Goal: Feedback & Contribution: Submit feedback/report problem

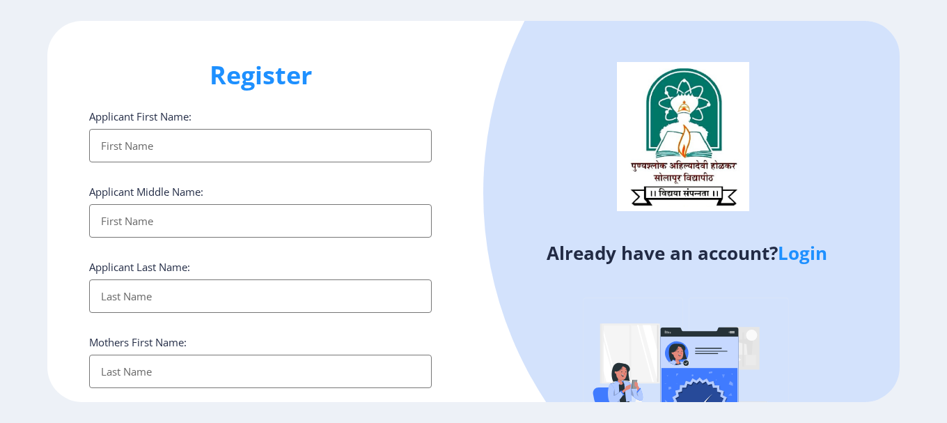
select select
click at [803, 251] on body "Register Applicant First Name: Applicant Middle Name: Applicant Last Name: Moth…" at bounding box center [473, 211] width 947 height 423
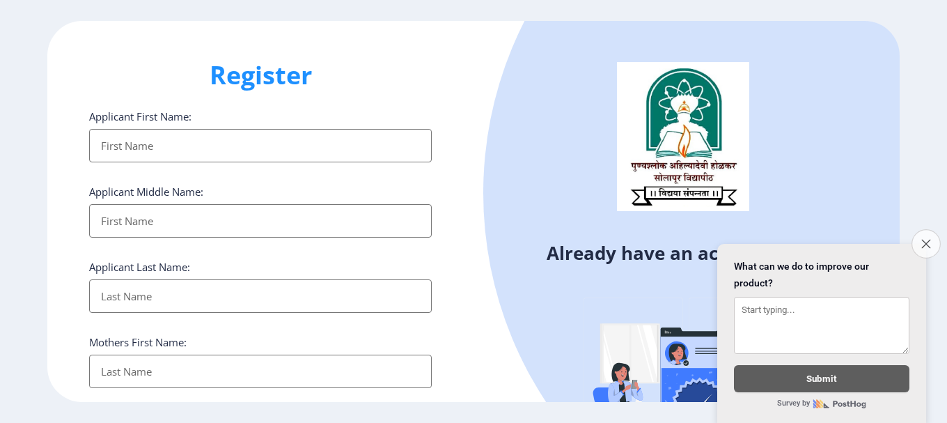
click at [924, 239] on icon "Close survey" at bounding box center [925, 243] width 9 height 9
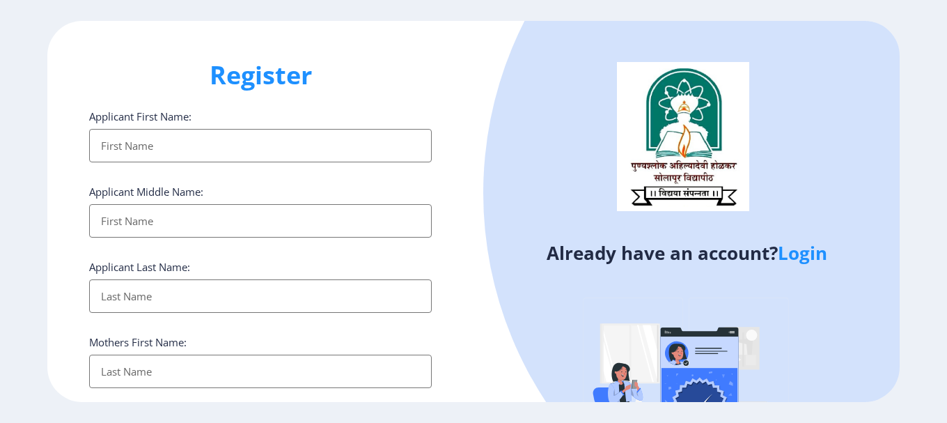
click at [809, 252] on link "Login" at bounding box center [802, 252] width 49 height 25
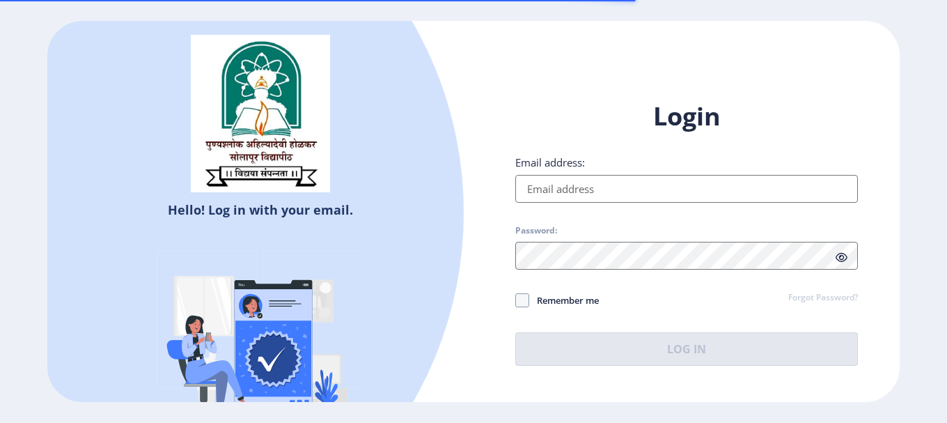
click at [549, 189] on input "Email address:" at bounding box center [686, 189] width 343 height 28
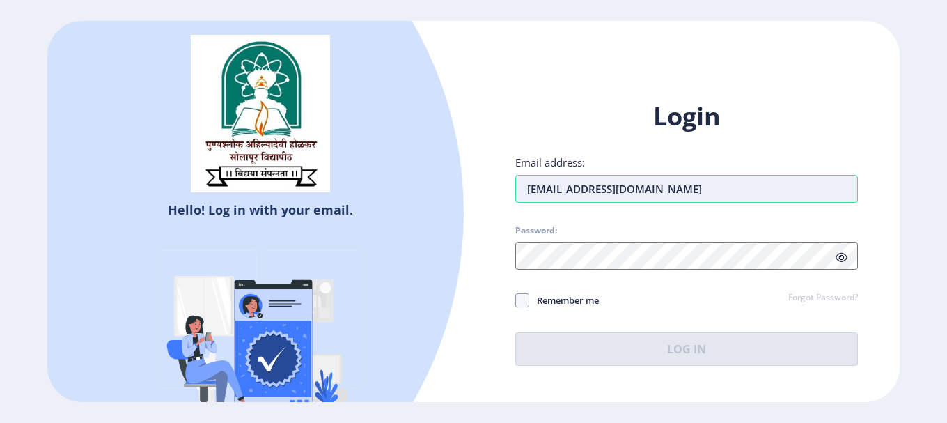
type input "[EMAIL_ADDRESS][DOMAIN_NAME]"
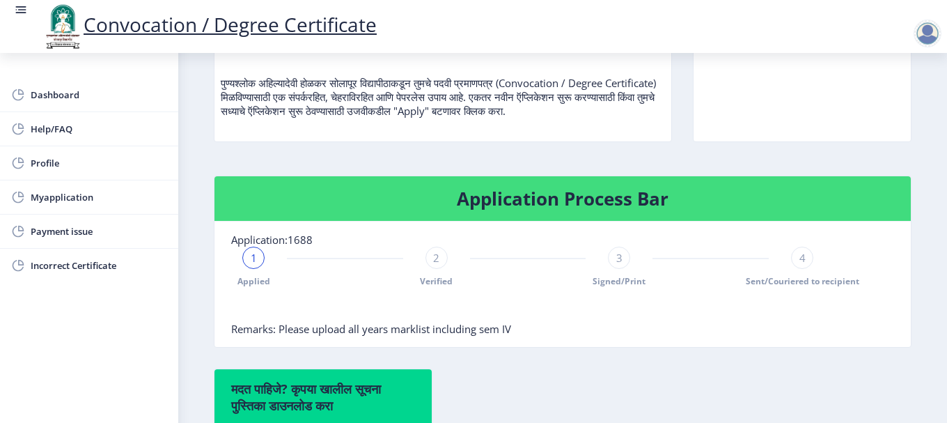
scroll to position [197, 0]
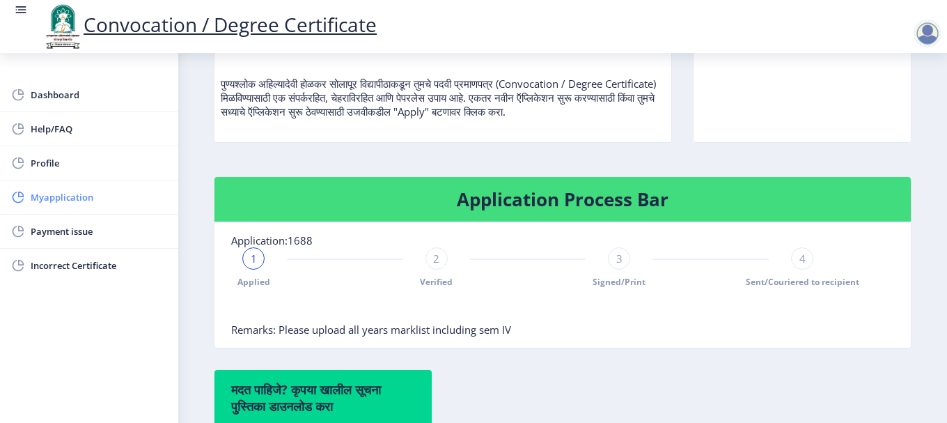
click at [75, 200] on span "Myapplication" at bounding box center [99, 197] width 136 height 17
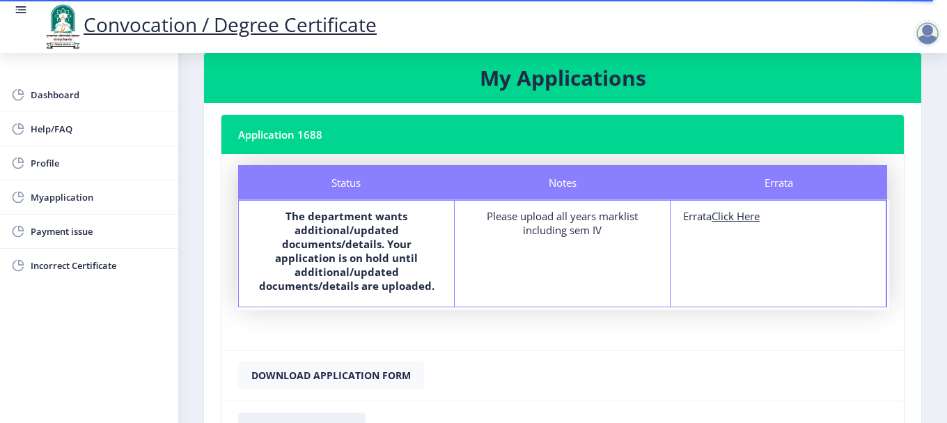
scroll to position [20, 0]
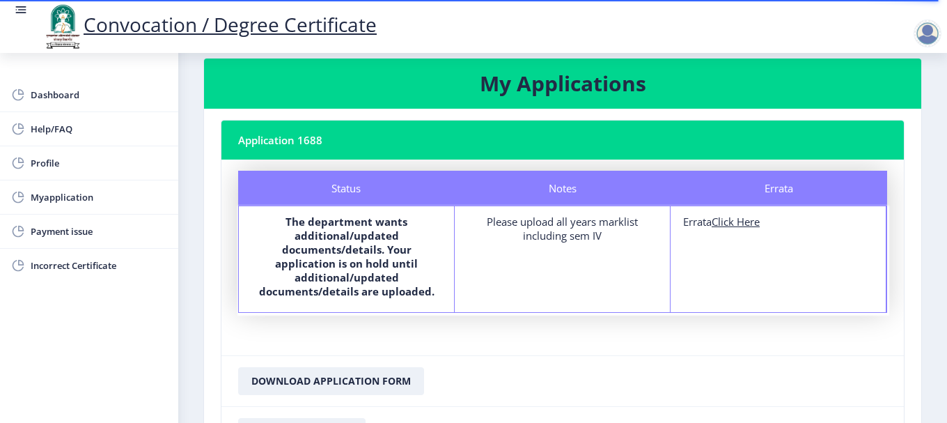
click at [742, 221] on u "Click Here" at bounding box center [736, 221] width 48 height 14
select select
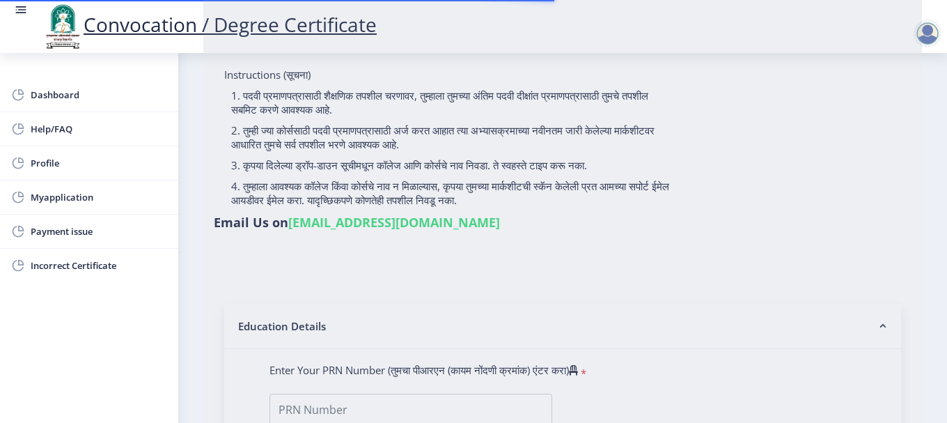
type input "[PERSON_NAME] [PERSON_NAME]"
type input "SHABIRA"
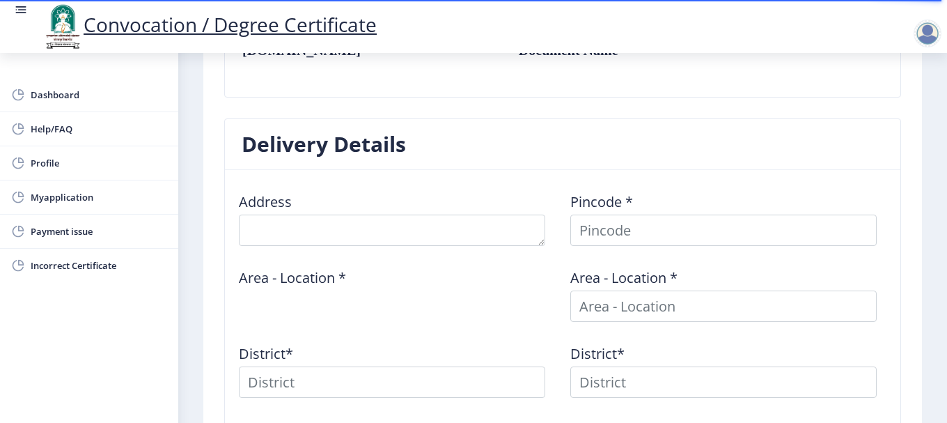
scroll to position [486, 0]
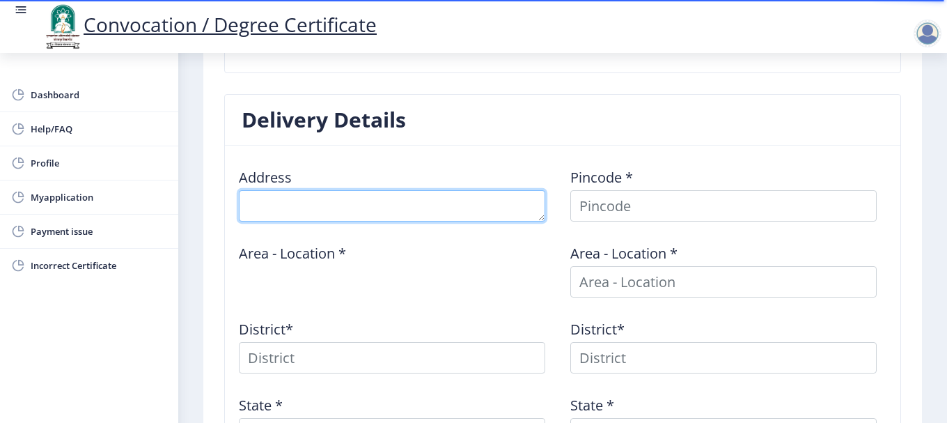
click at [352, 216] on textarea at bounding box center [392, 205] width 306 height 31
type textarea "AT POST MODNIMB [PERSON_NAME] DIST SOLAPUR"
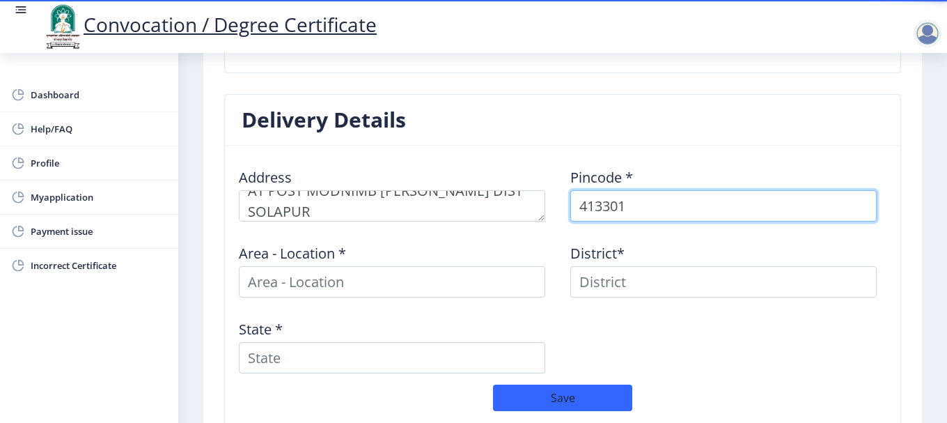
type input "413301"
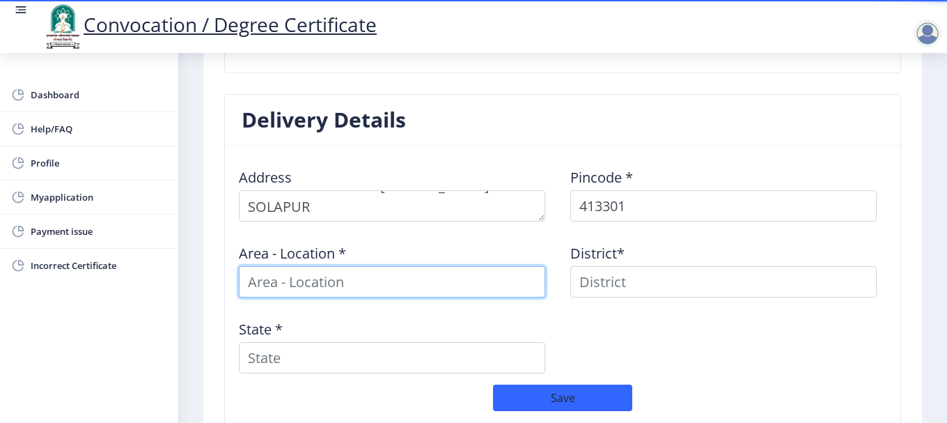
scroll to position [20, 0]
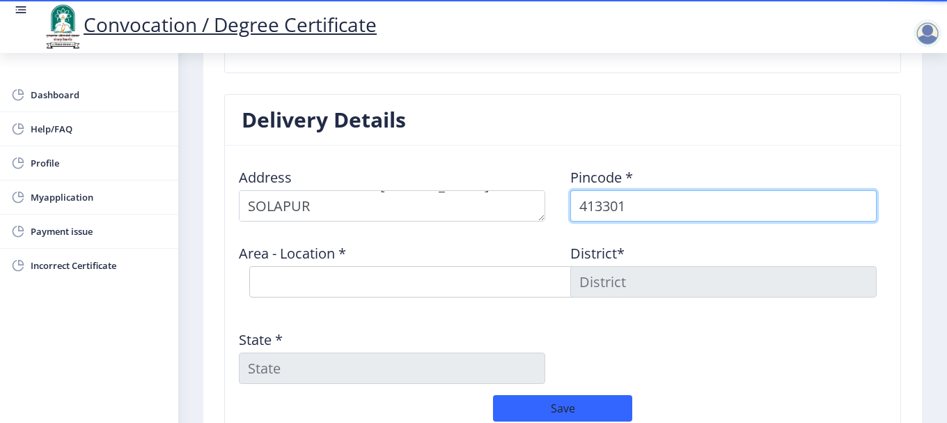
click at [677, 206] on input "413301" at bounding box center [723, 205] width 306 height 31
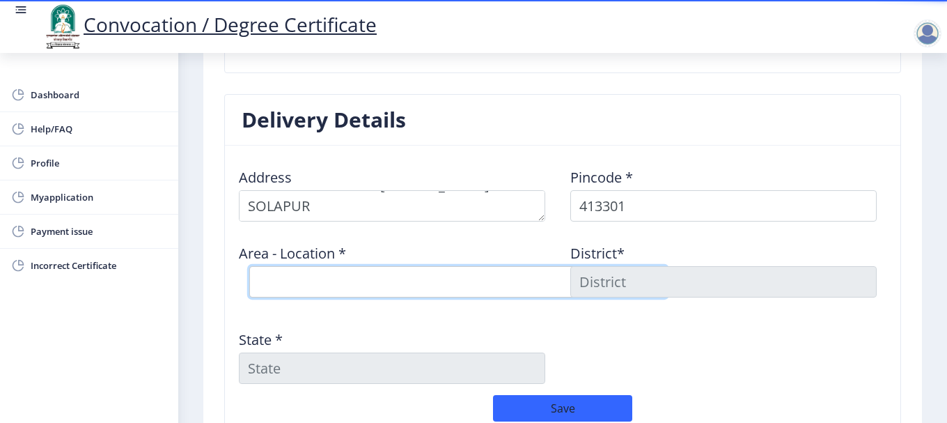
click at [356, 271] on select "Select Area Location Aran [PERSON_NAME] B.O Modnimb S.O" at bounding box center [458, 281] width 418 height 31
select select "3: Object"
click at [249, 266] on select "Select Area Location Aran [PERSON_NAME] B.O Modnimb S.O" at bounding box center [458, 281] width 418 height 31
type input "SOLAPUR"
type input "[GEOGRAPHIC_DATA]"
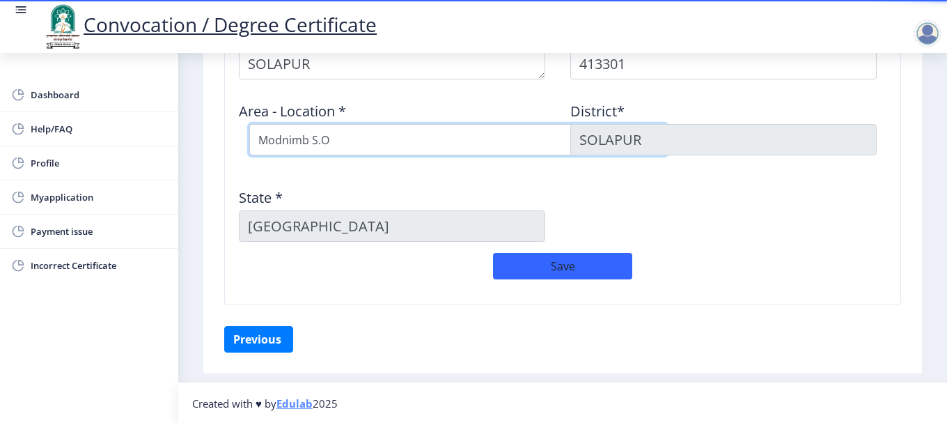
scroll to position [629, 0]
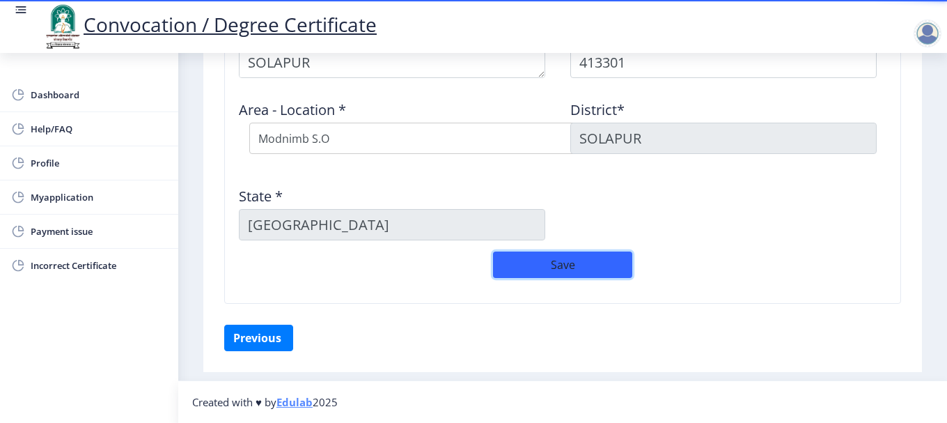
click at [550, 267] on button "Save" at bounding box center [562, 264] width 139 height 26
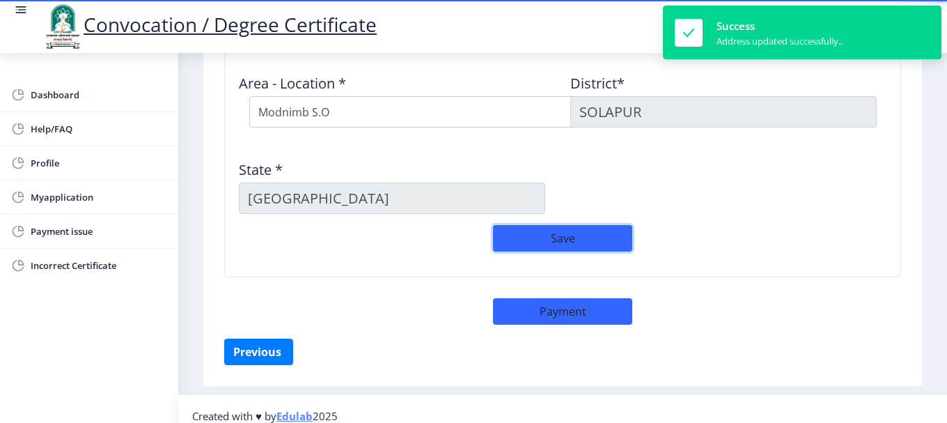
scroll to position [670, 0]
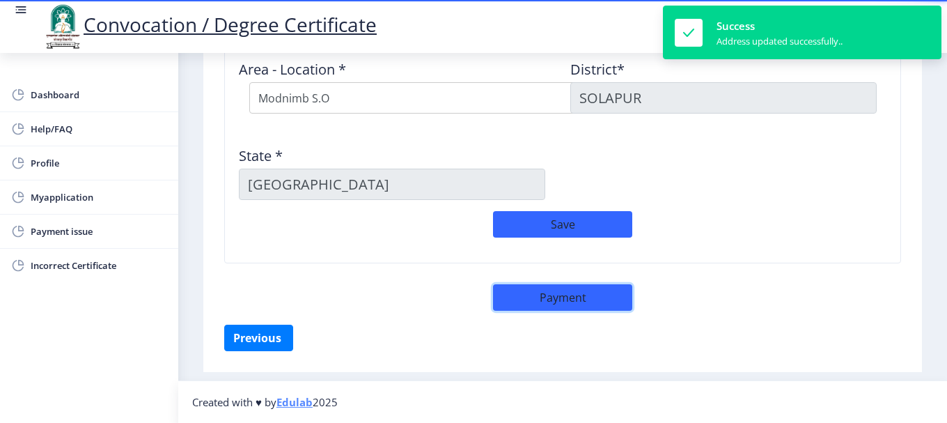
click at [548, 294] on button "Payment" at bounding box center [562, 297] width 139 height 26
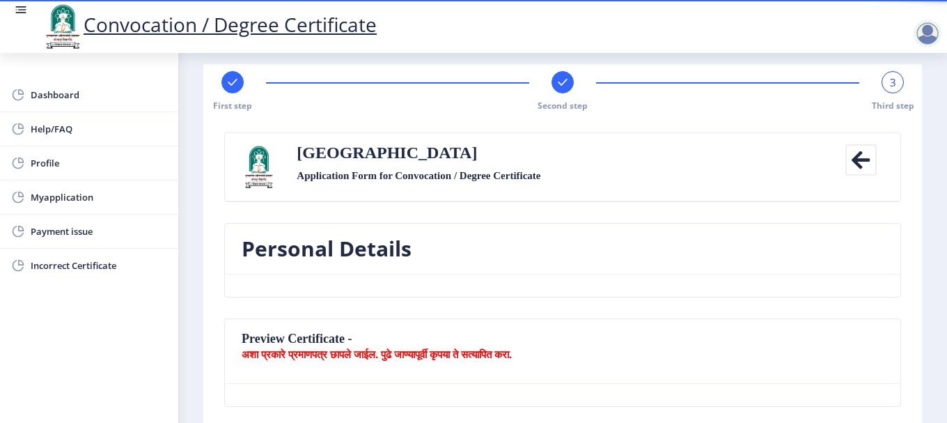
scroll to position [0, 0]
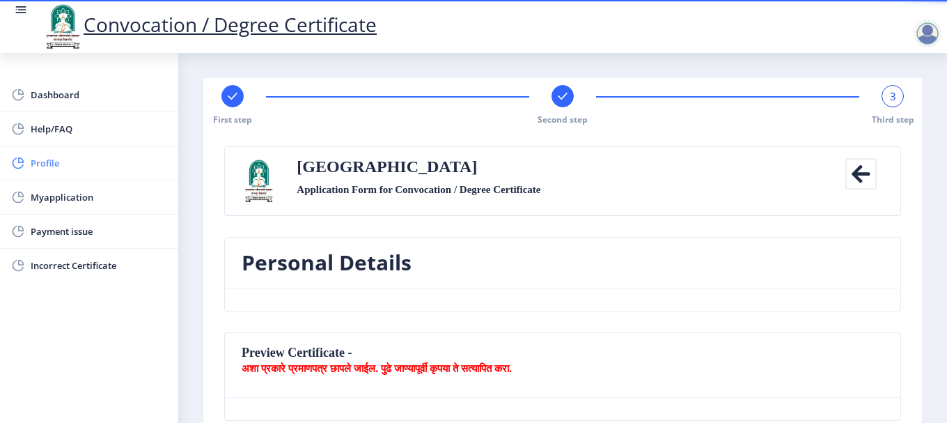
click at [56, 155] on span "Profile" at bounding box center [99, 163] width 136 height 17
select select
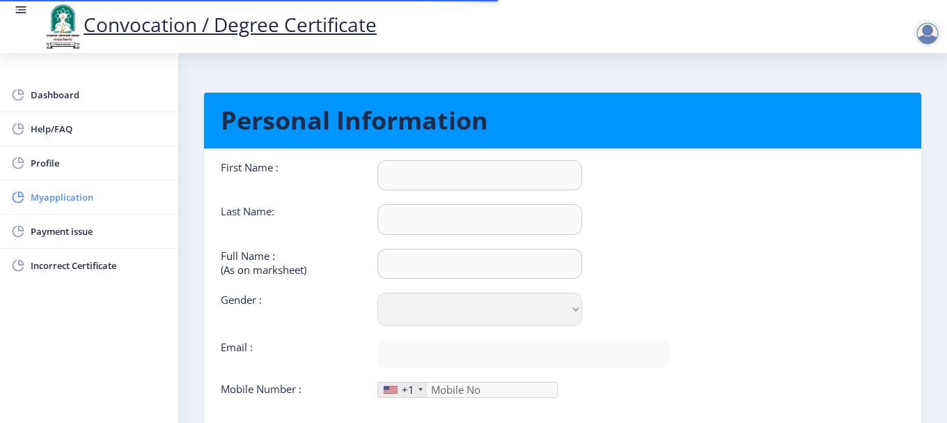
type input "AMIR"
type input "KUMATHE"
type input "[PERSON_NAME] [PERSON_NAME]"
select select "[DEMOGRAPHIC_DATA]"
type input "[EMAIL_ADDRESS][DOMAIN_NAME]"
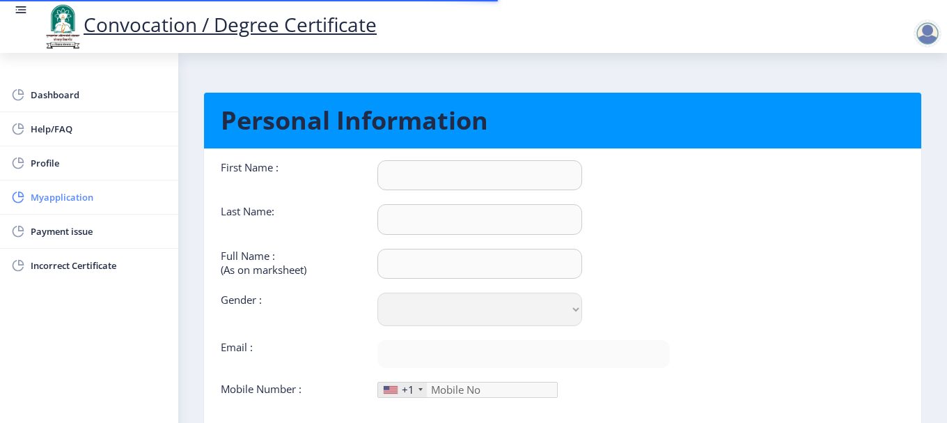
type input "9011511634"
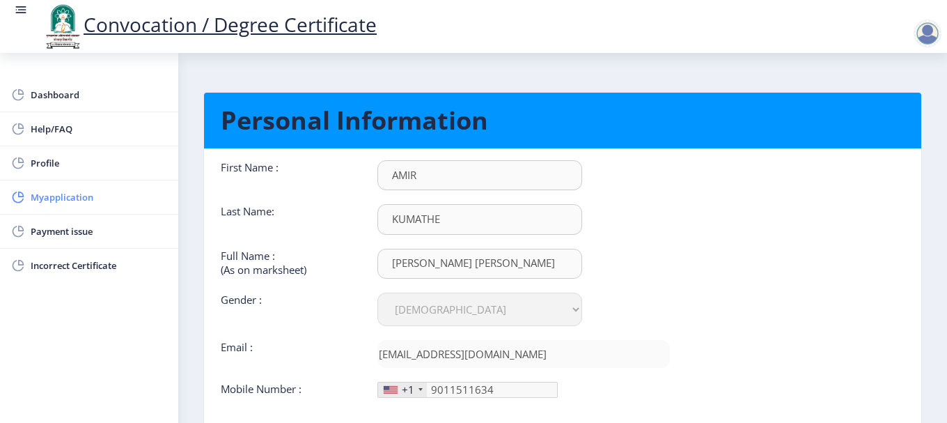
click at [79, 205] on span "Myapplication" at bounding box center [99, 197] width 136 height 17
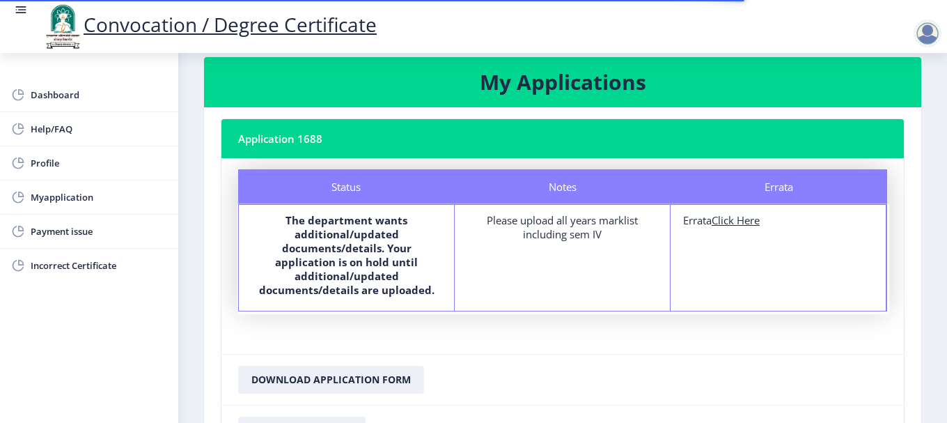
scroll to position [20, 0]
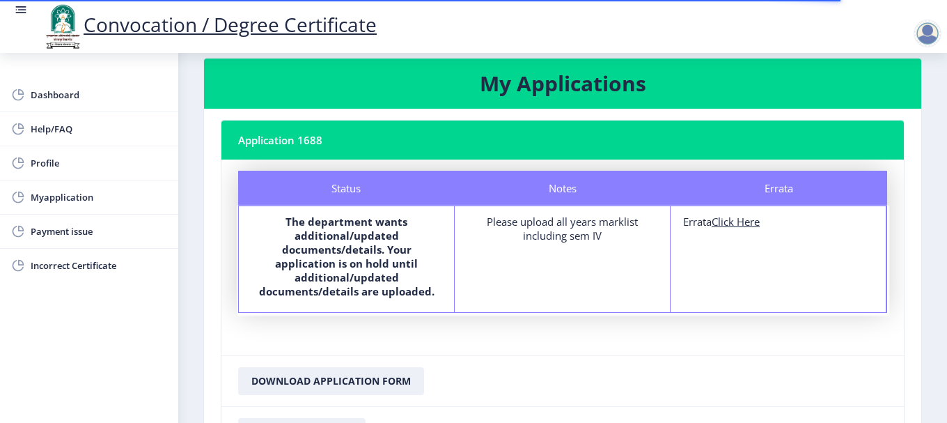
click at [735, 224] on u "Click Here" at bounding box center [736, 221] width 48 height 14
select select
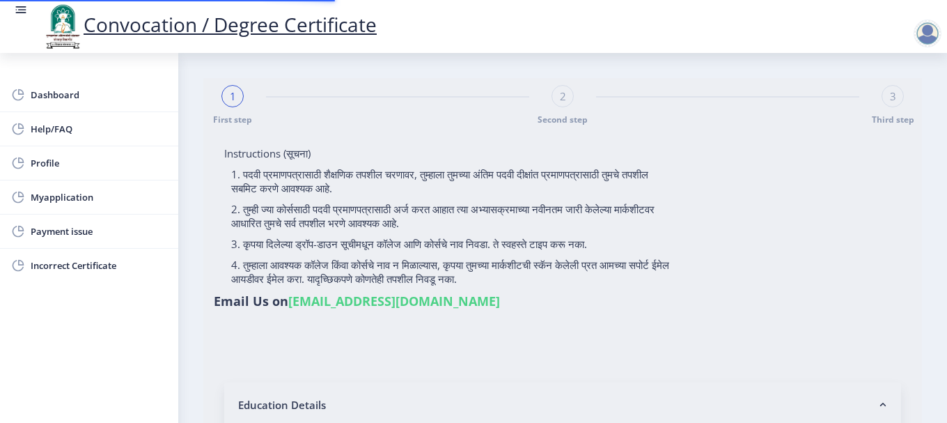
type input "[PERSON_NAME] [PERSON_NAME]"
type input "SHABIRA"
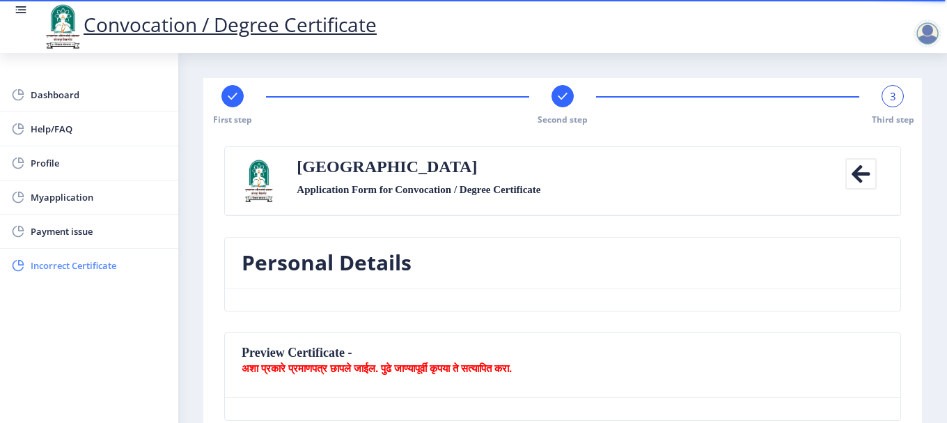
click at [84, 262] on span "Incorrect Certificate" at bounding box center [99, 265] width 136 height 17
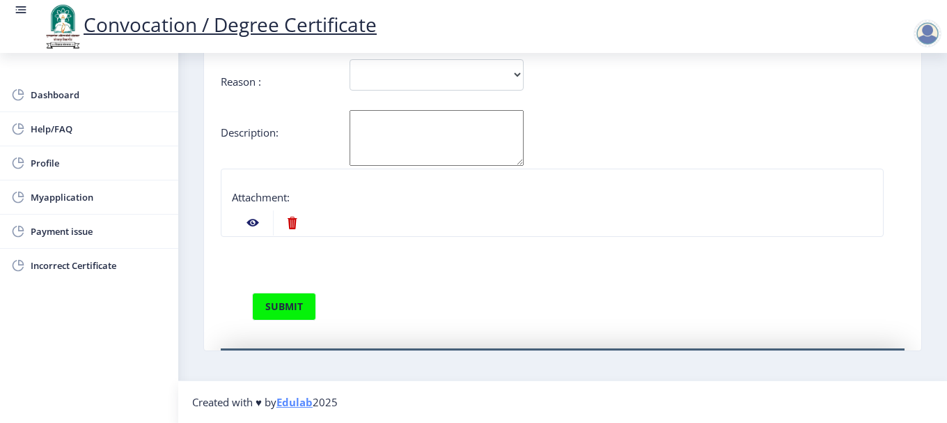
scroll to position [62, 0]
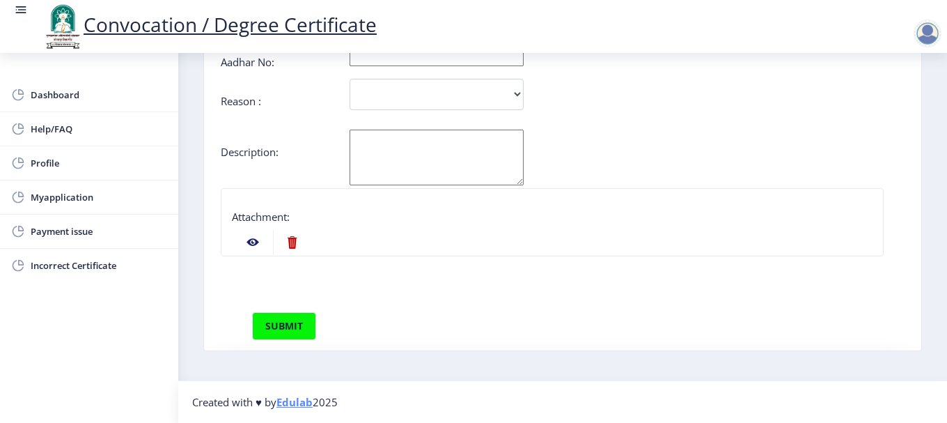
click at [252, 237] on nb-action at bounding box center [253, 242] width 40 height 25
click at [254, 238] on nb-action at bounding box center [253, 242] width 40 height 25
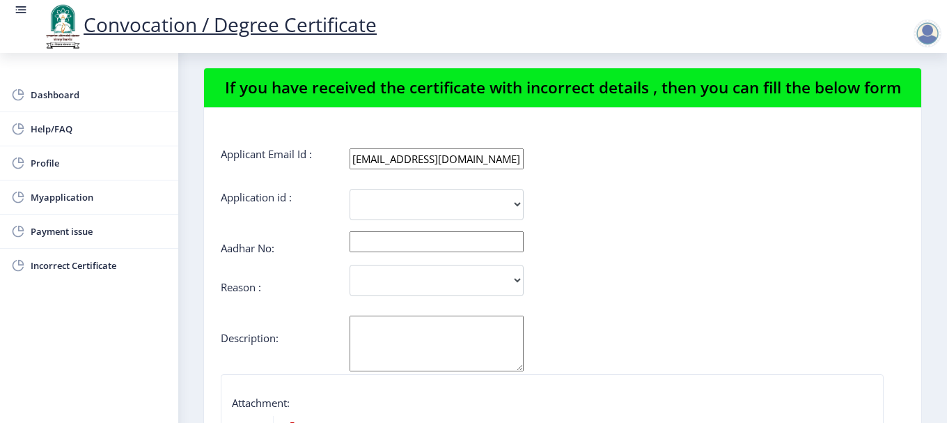
scroll to position [0, 0]
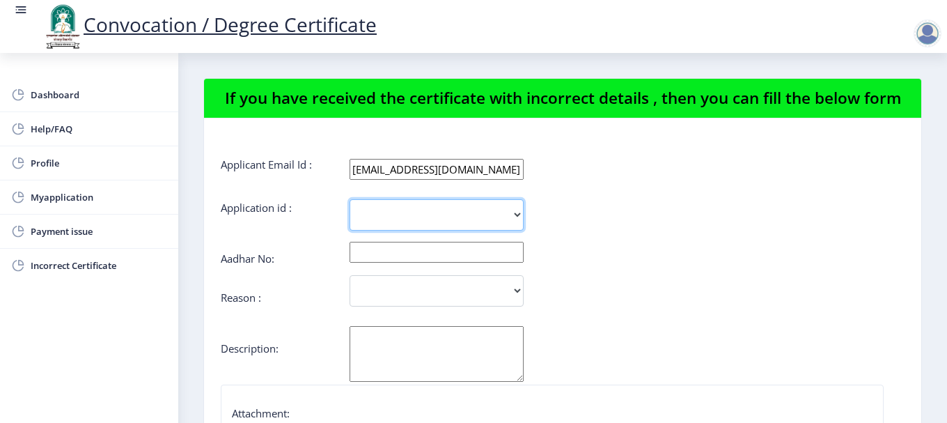
click at [433, 216] on select "1688" at bounding box center [436, 214] width 174 height 31
select select "1688"
click at [349, 199] on select "1688" at bounding box center [436, 214] width 174 height 31
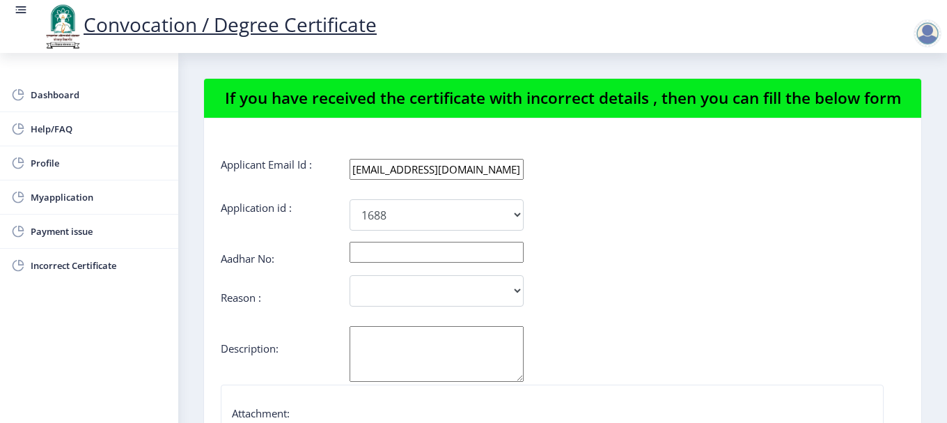
click at [432, 244] on input "text" at bounding box center [436, 252] width 174 height 21
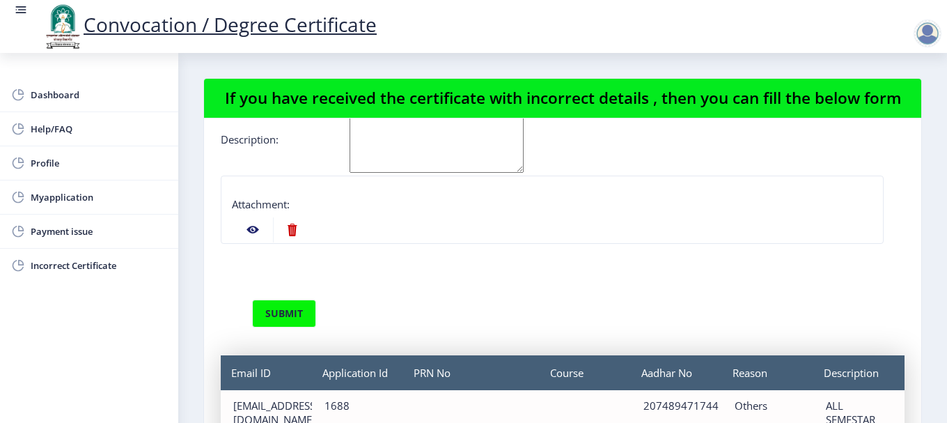
scroll to position [271, 0]
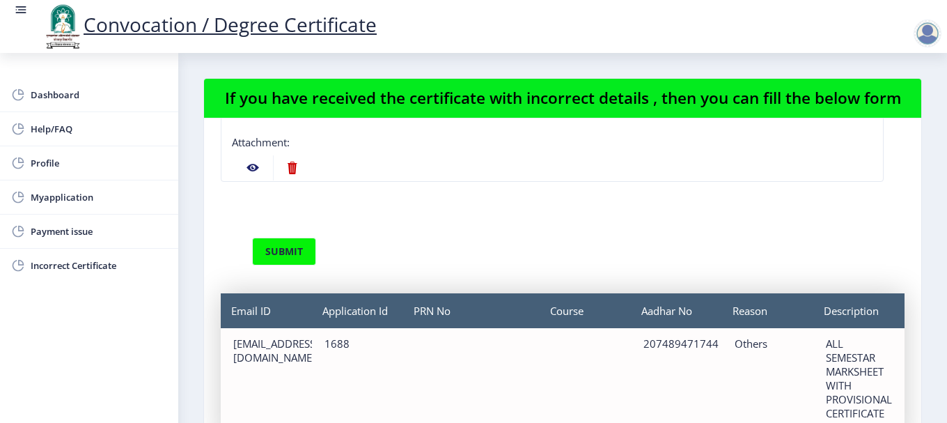
click at [673, 344] on div "207489471744" at bounding box center [676, 343] width 66 height 14
copy div "207489471744"
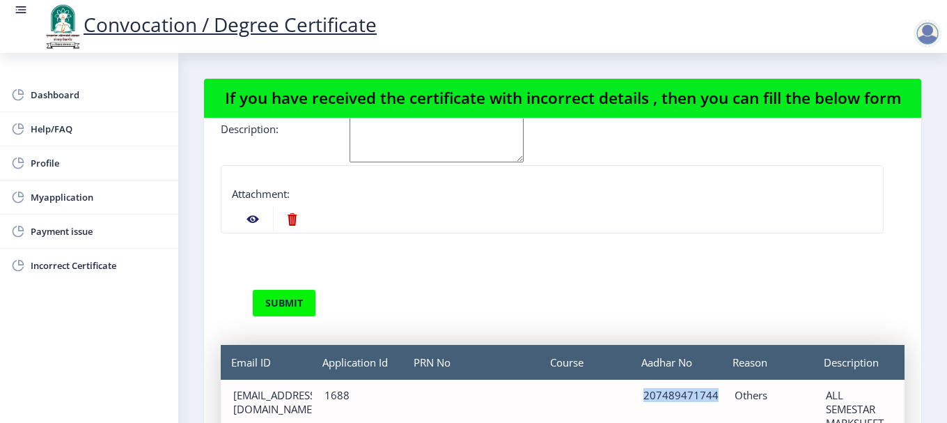
scroll to position [0, 0]
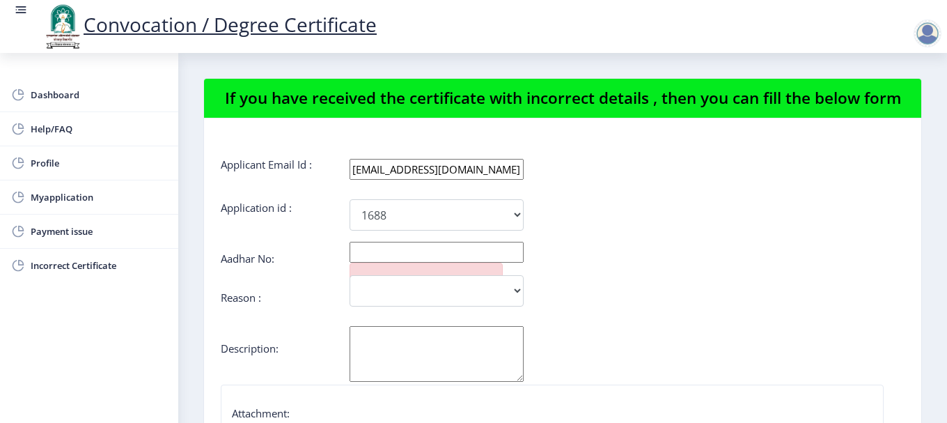
click at [412, 246] on input "text" at bounding box center [436, 252] width 174 height 21
paste input "207489471744"
type input "207489471744"
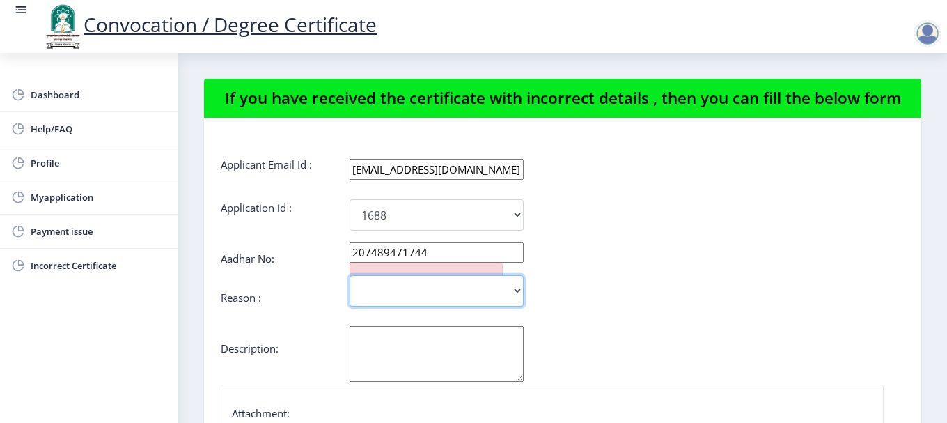
click at [403, 292] on select "Incorrect Course Name Incorrect Name/ Fathers Name Others" at bounding box center [436, 290] width 174 height 31
select select "Others"
click at [349, 275] on select "Incorrect Course Name Incorrect Name/ Fathers Name Others" at bounding box center [436, 290] width 174 height 31
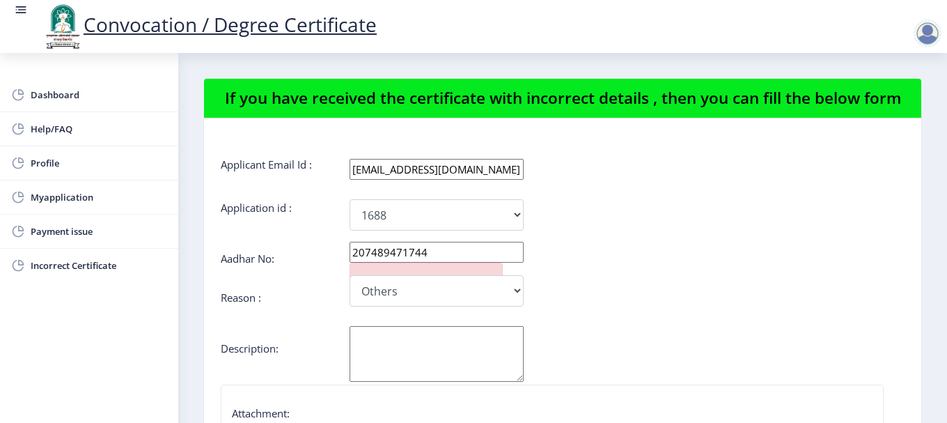
click at [395, 331] on textarea "Aadhar No:" at bounding box center [436, 354] width 174 height 56
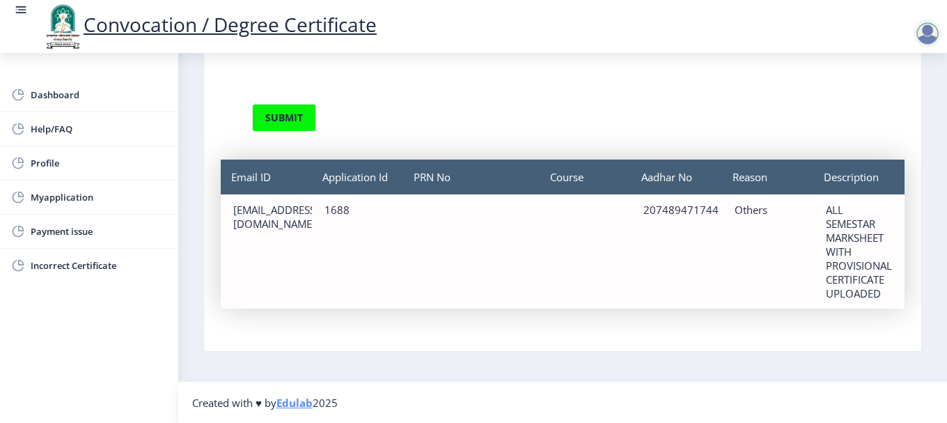
scroll to position [134, 0]
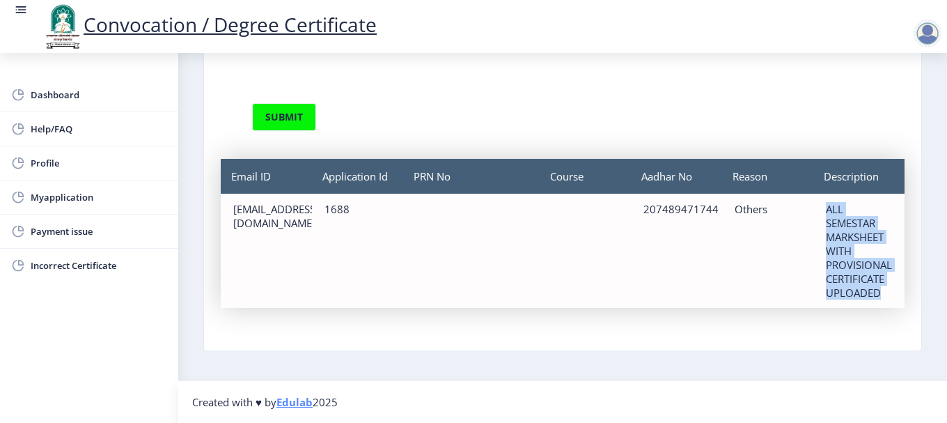
drag, startPoint x: 822, startPoint y: 212, endPoint x: 877, endPoint y: 301, distance: 104.5
click at [877, 301] on div "Description ALL SEMESTAR MARKSHEET WITH PROVISIONAL CERTIFICATE UPLOADED" at bounding box center [858, 251] width 91 height 114
copy div "ALL SEMESTAR MARKSHEET WITH PROVISIONAL CERTIFICATE UPLOADED"
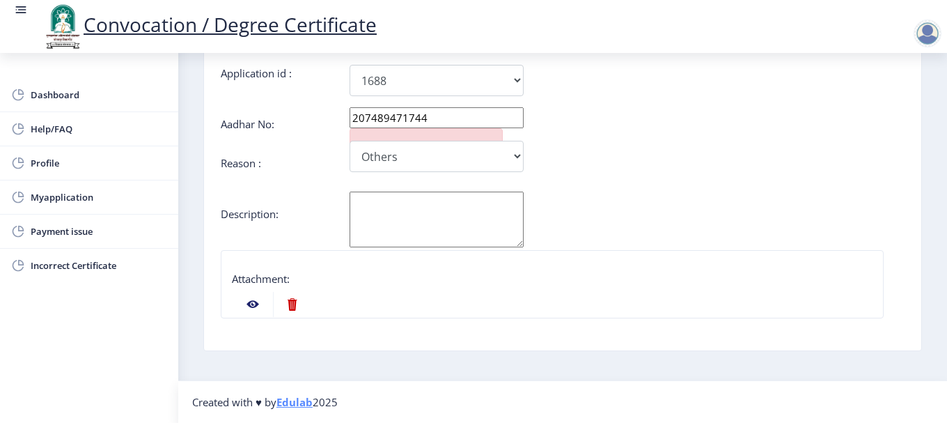
click at [402, 226] on textarea "Aadhar No:" at bounding box center [436, 219] width 174 height 56
paste textarea "ALL SEMESTAR MARKSHEET WITH PROVISIONAL CERTIFICATE UPLOADED"
type textarea "ALL SEMESTAR MARKSHEET WITH PROVISIONAL CERTIFICATE UPLOADED"
click at [286, 306] on nb-action at bounding box center [292, 304] width 38 height 25
select select
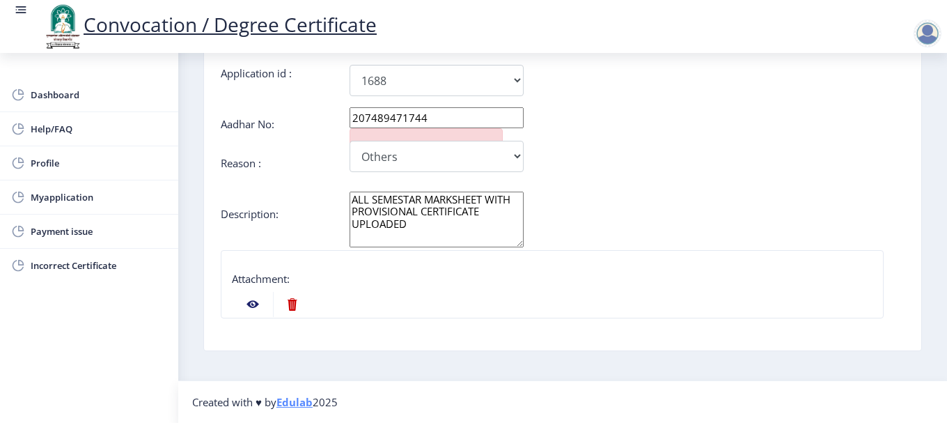
select select
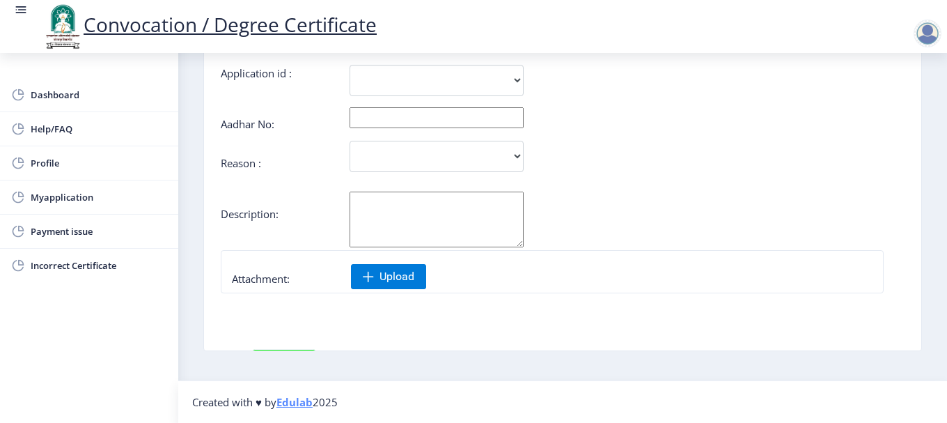
click at [417, 116] on input "text" at bounding box center [436, 117] width 174 height 21
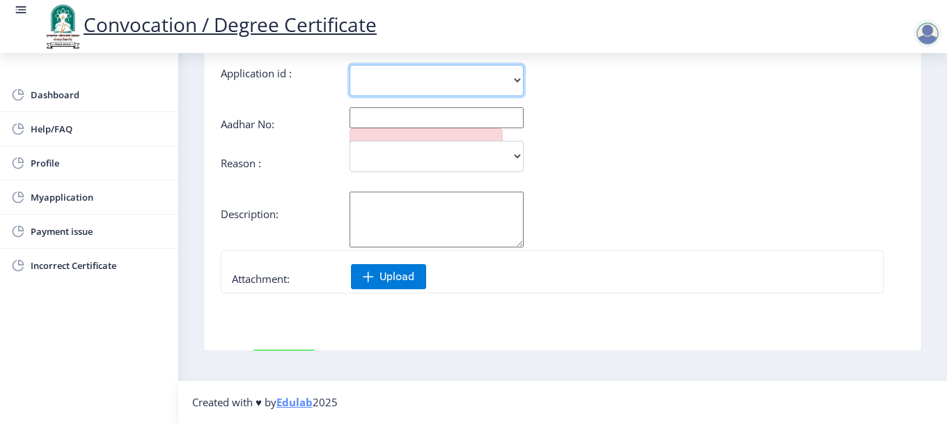
click at [429, 75] on select "1688" at bounding box center [436, 80] width 174 height 31
select select "1688"
click at [349, 65] on select "1688" at bounding box center [436, 80] width 174 height 31
click at [414, 116] on input "text" at bounding box center [436, 117] width 174 height 21
click at [409, 208] on textarea "Aadhar No:" at bounding box center [436, 219] width 174 height 56
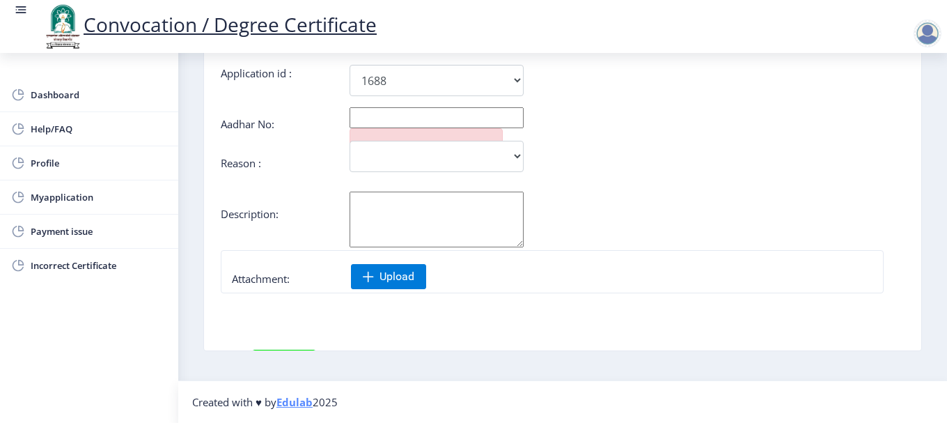
paste textarea "ALL SEMESTAR MARKSHEET WITH PROVISIONAL CERTIFICATE UPLOADED"
type textarea "ALL SEMESTAR MARKSHEET WITH PROVISIONAL CERTIFICATE UPLOADED"
click at [397, 106] on form "Applicant Email Id : [EMAIL_ADDRESS][DOMAIN_NAME] Application id : 1688 Aadhar …" at bounding box center [563, 239] width 684 height 433
click at [395, 113] on input "text" at bounding box center [436, 117] width 174 height 21
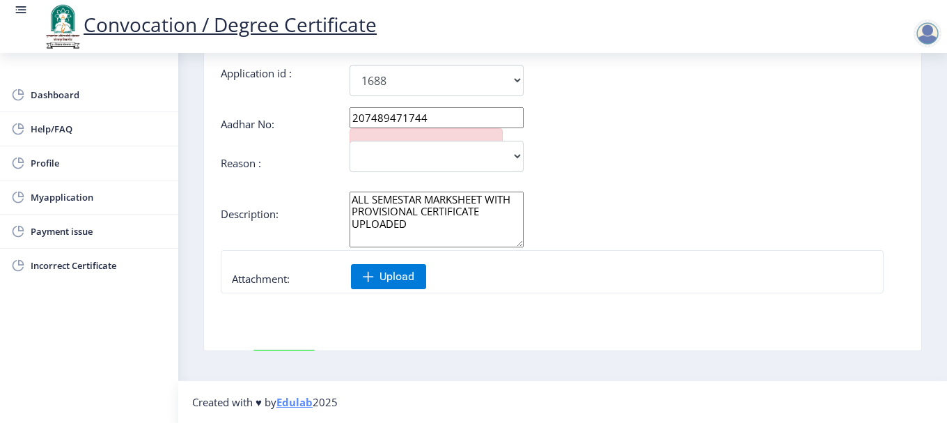
type input "207489471744"
click at [407, 148] on select "Incorrect Course Name Incorrect Name/ Fathers Name Others" at bounding box center [436, 156] width 174 height 31
select select "Others"
click at [349, 141] on select "Incorrect Course Name Incorrect Name/ Fathers Name Others" at bounding box center [436, 156] width 174 height 31
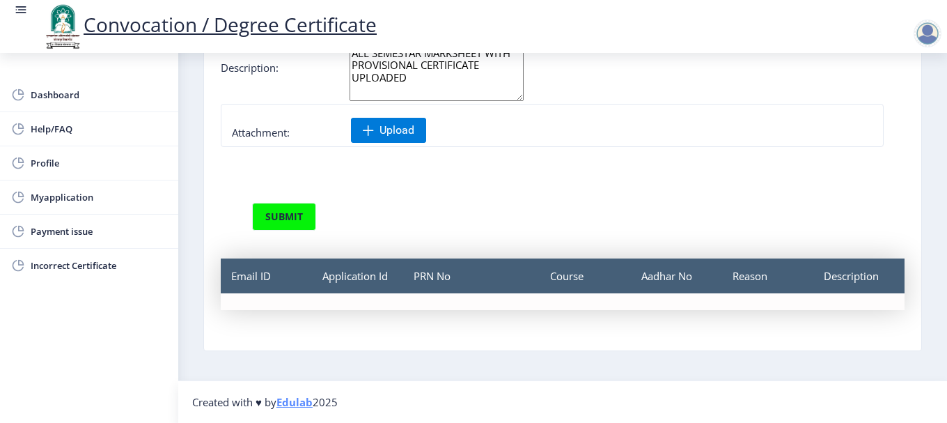
scroll to position [148, 0]
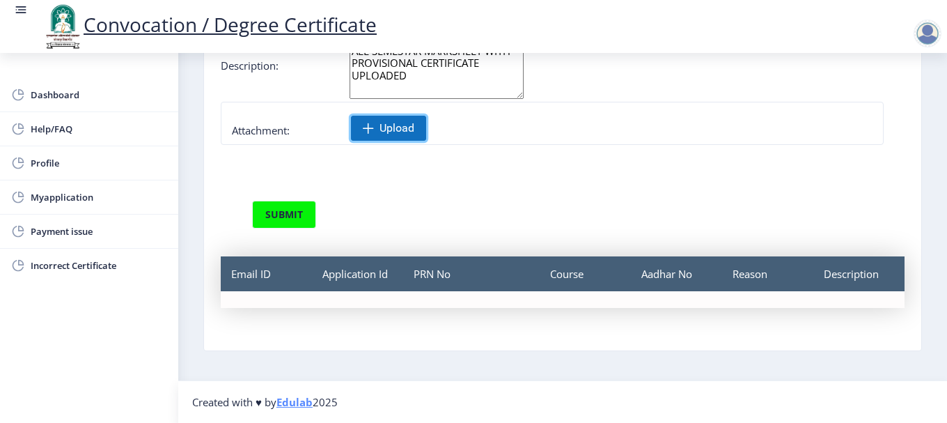
click at [391, 127] on span "Upload" at bounding box center [396, 128] width 35 height 14
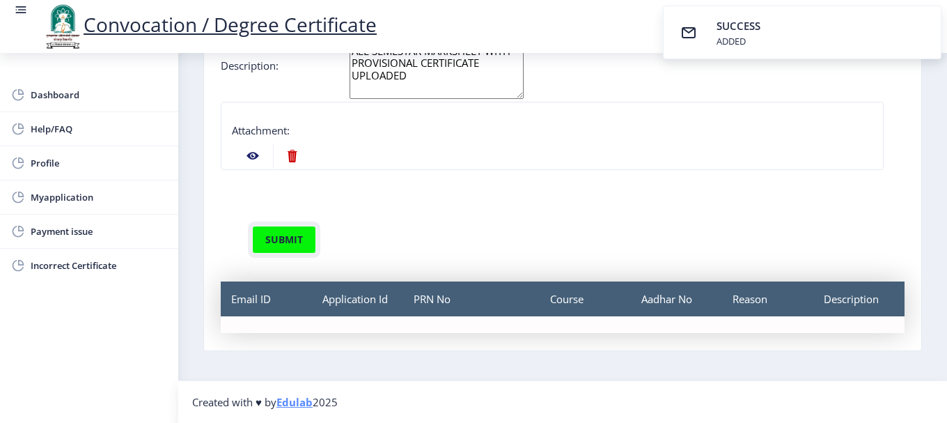
click at [281, 241] on button "submit" at bounding box center [284, 240] width 64 height 28
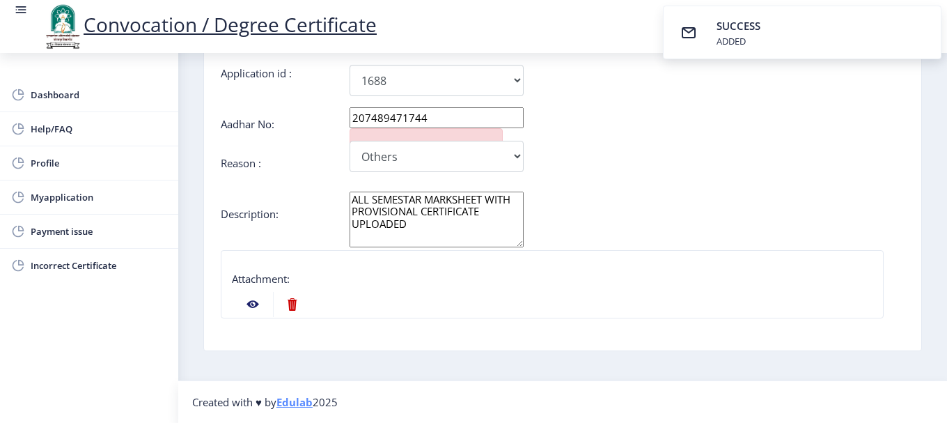
scroll to position [0, 0]
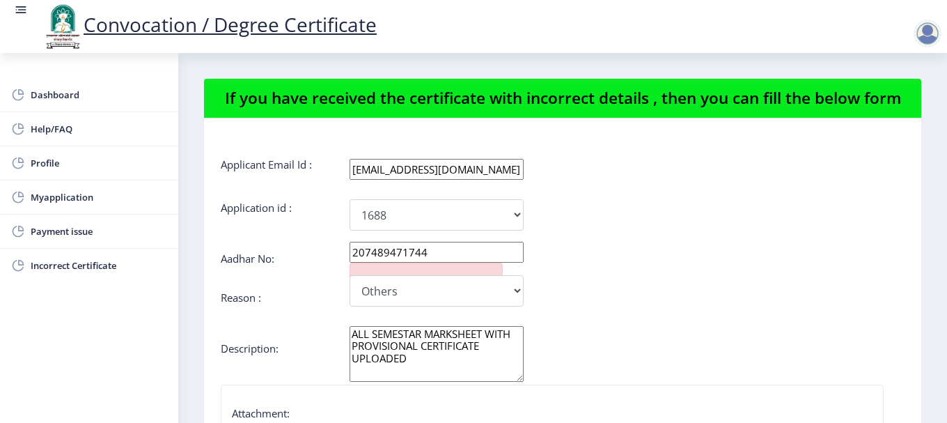
click at [72, 97] on span "Dashboard" at bounding box center [99, 94] width 136 height 17
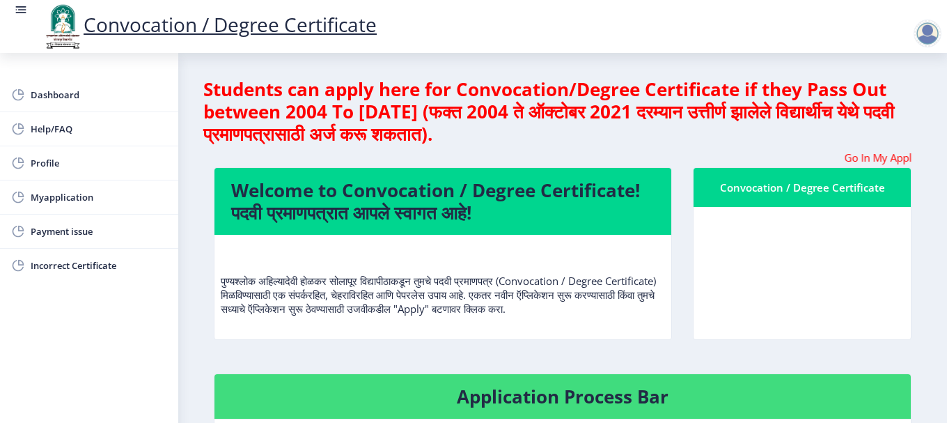
click at [932, 32] on div at bounding box center [927, 33] width 28 height 28
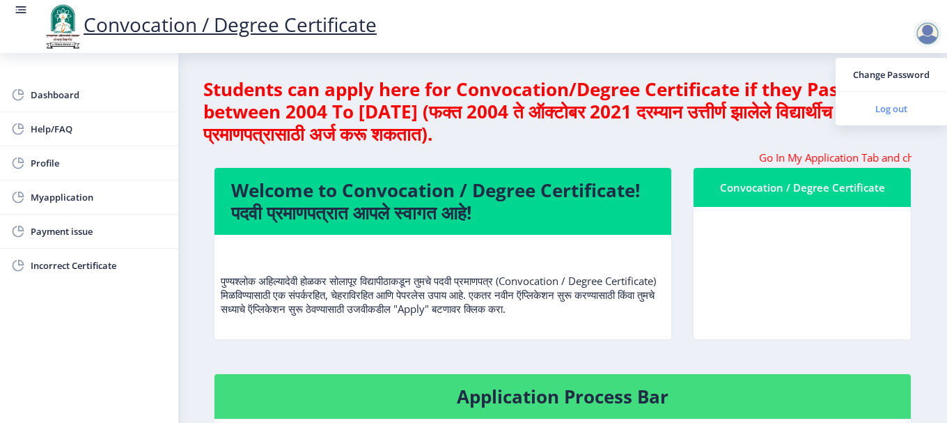
click at [883, 109] on span "Log out" at bounding box center [891, 108] width 89 height 17
